Goal: Information Seeking & Learning: Learn about a topic

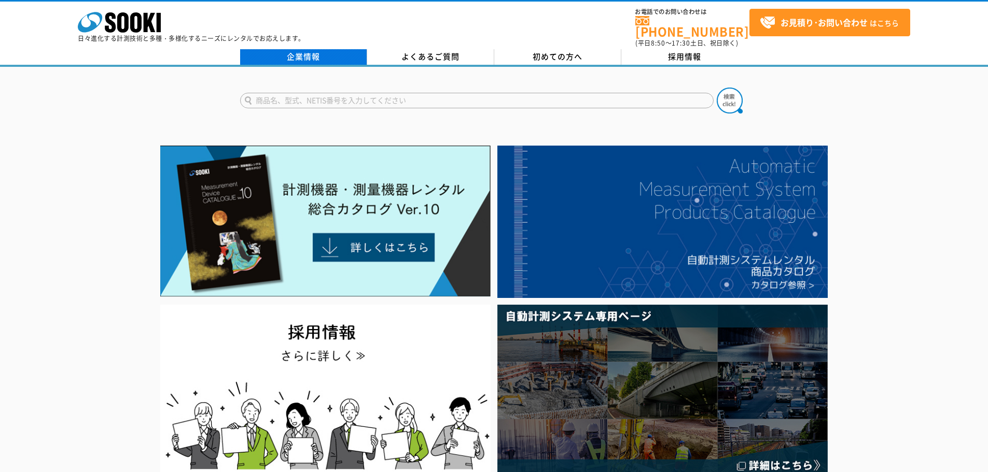
click at [314, 52] on link "企業情報" at bounding box center [303, 57] width 127 height 16
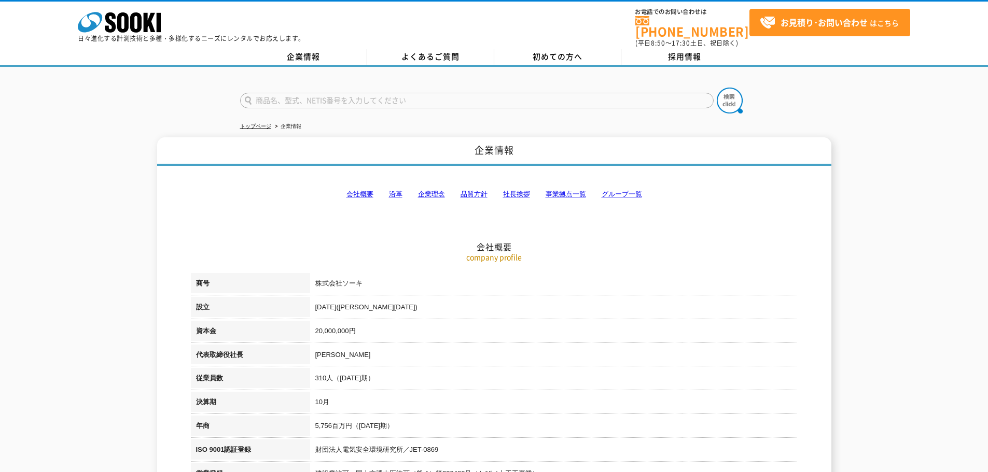
click at [362, 190] on link "会社概要" at bounding box center [359, 194] width 27 height 8
click at [395, 190] on link "沿革" at bounding box center [395, 194] width 13 height 8
click at [437, 190] on link "企業理念" at bounding box center [431, 194] width 27 height 8
click at [282, 52] on link "企業情報" at bounding box center [303, 57] width 127 height 16
click at [559, 51] on span "初めての方へ" at bounding box center [558, 56] width 50 height 11
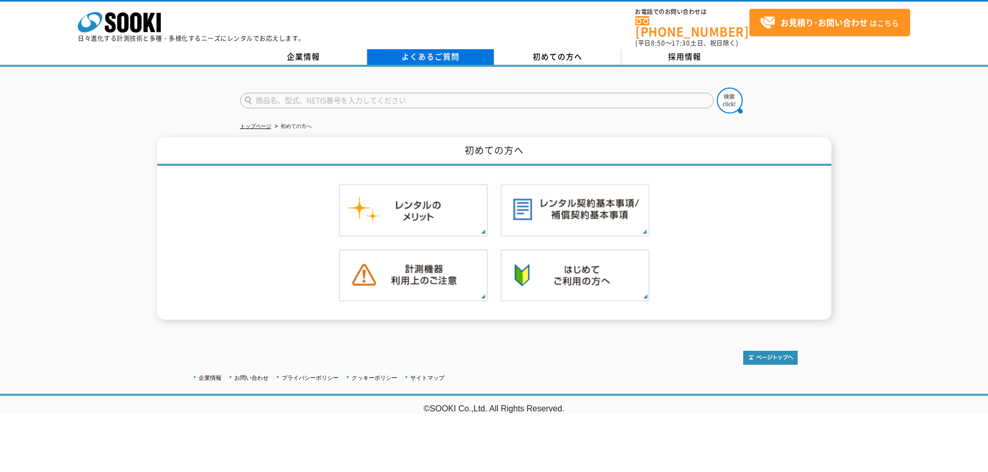
click at [433, 49] on link "よくあるご質問" at bounding box center [430, 57] width 127 height 16
